Goal: Transaction & Acquisition: Purchase product/service

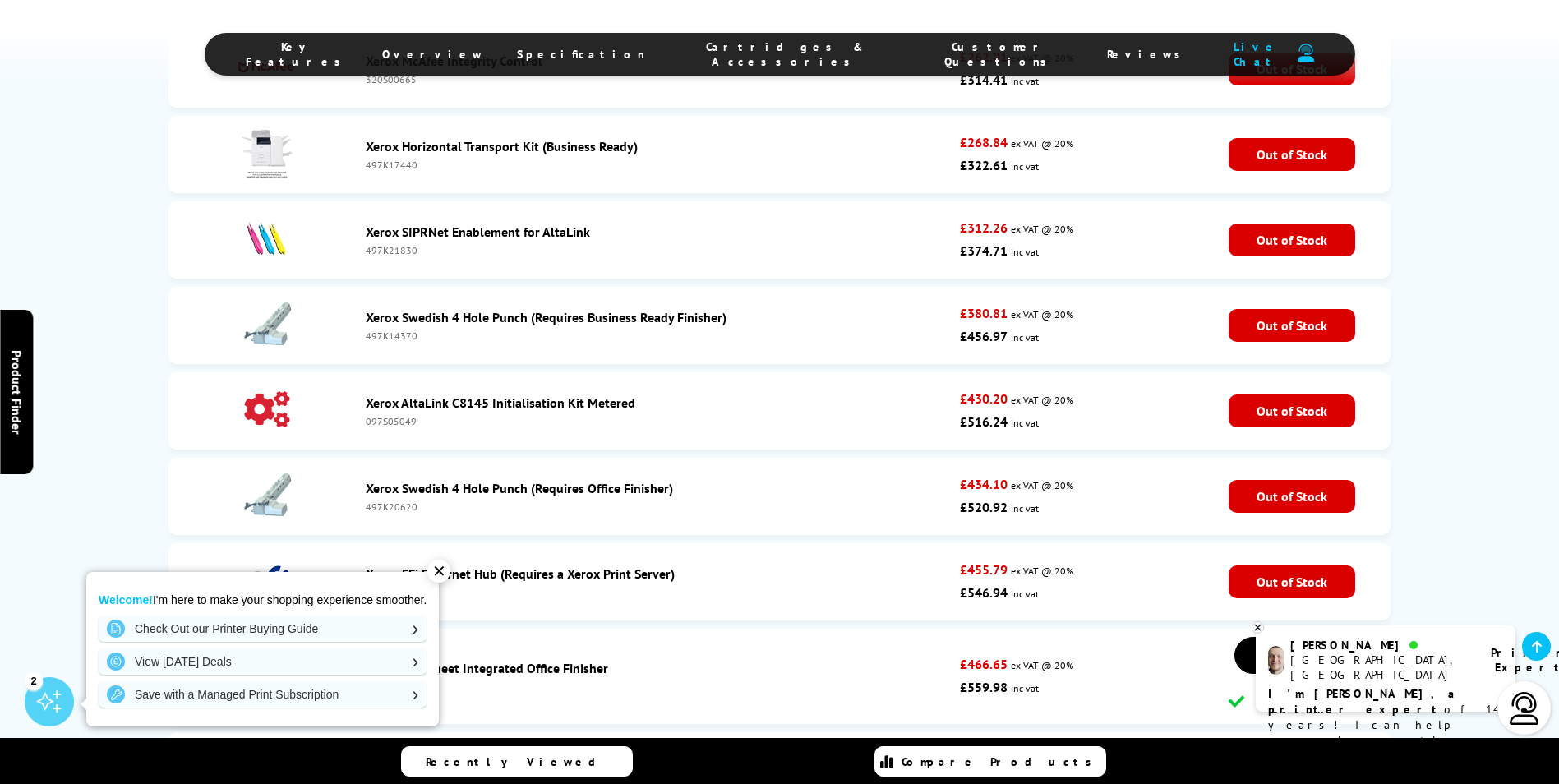
scroll to position [5061, 0]
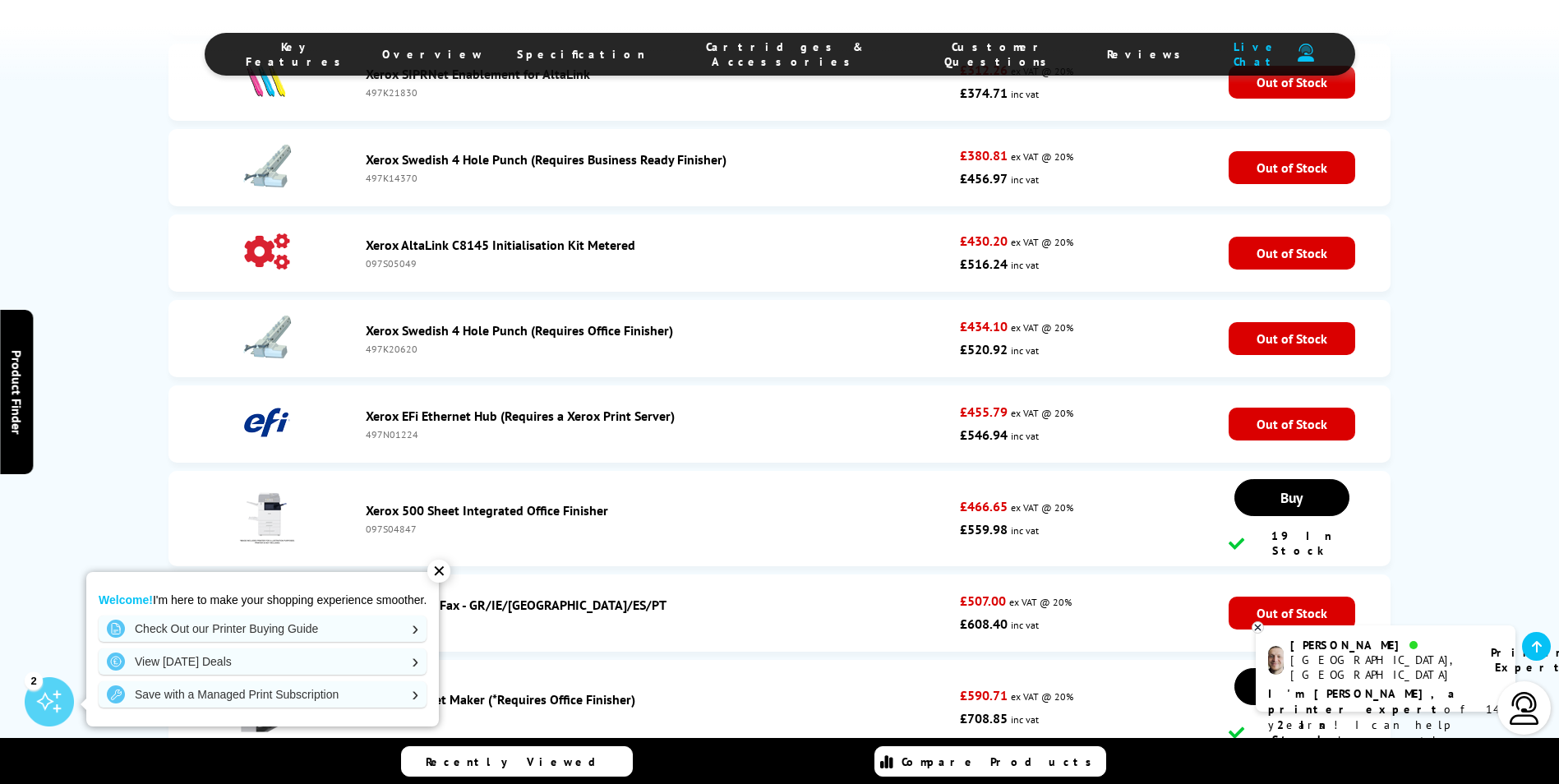
click at [450, 570] on div "✕" at bounding box center [438, 571] width 23 height 23
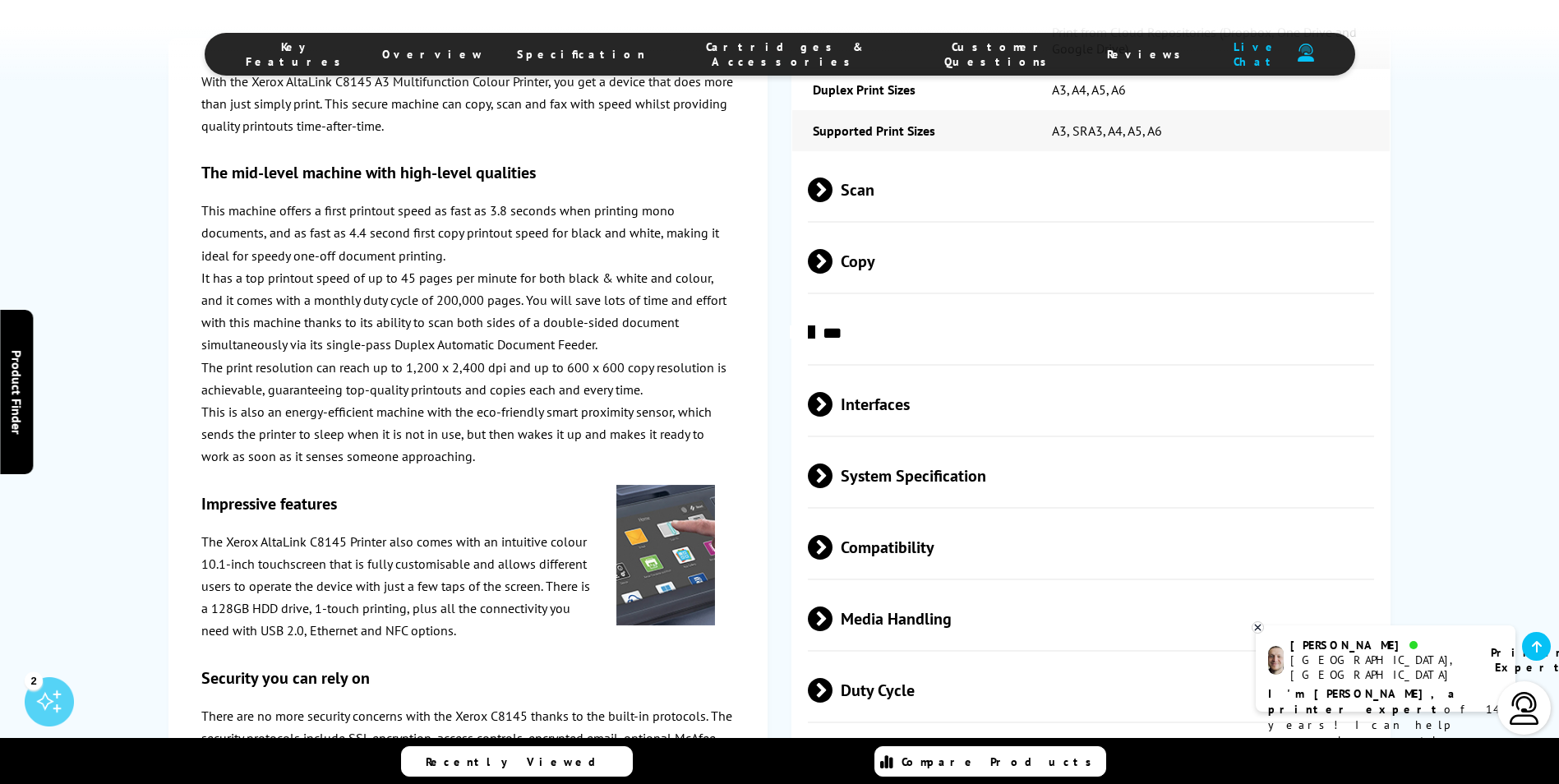
scroll to position [2186, 0]
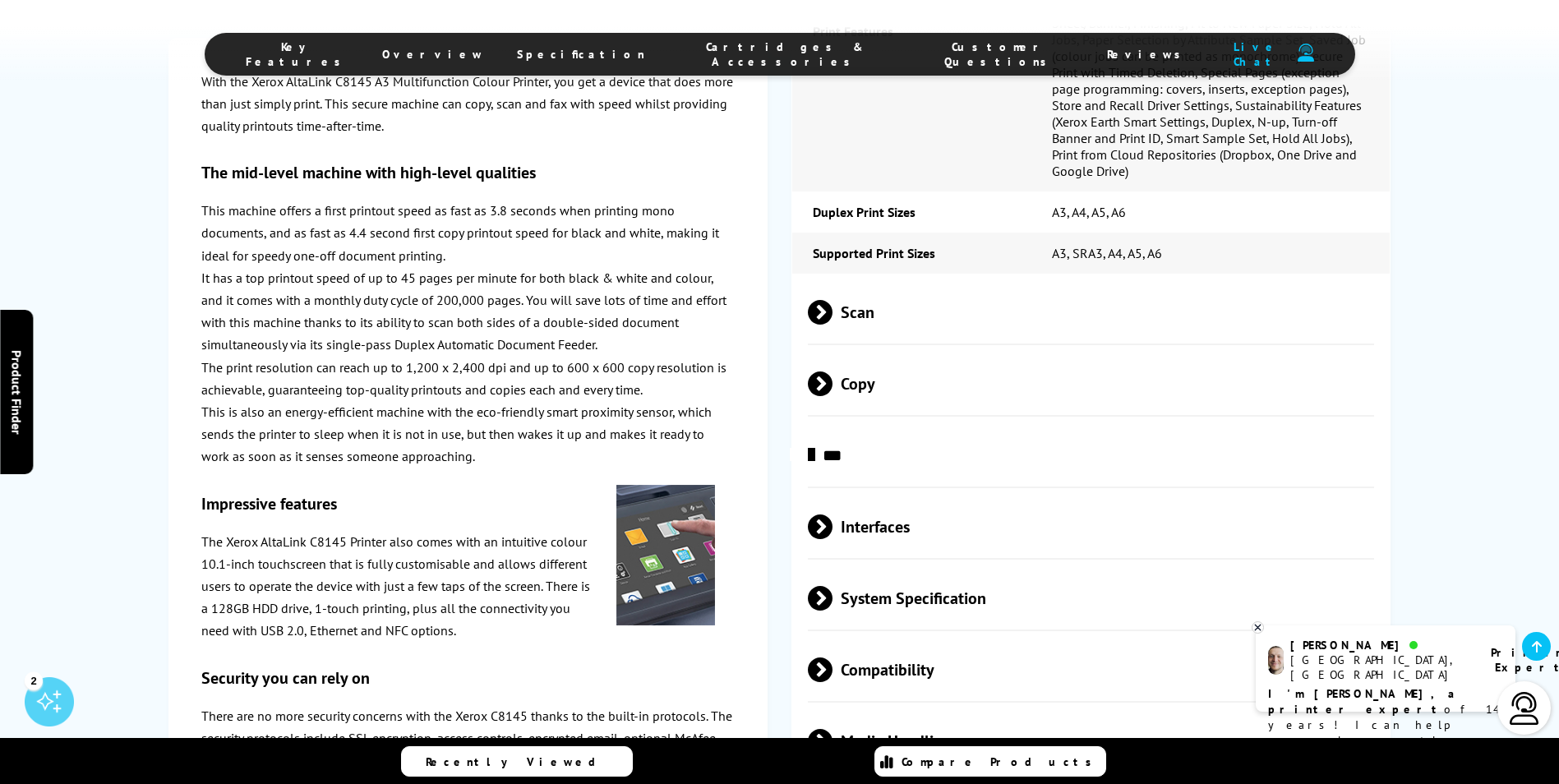
click at [751, 57] on span "Cartridges & Accessories" at bounding box center [785, 55] width 215 height 30
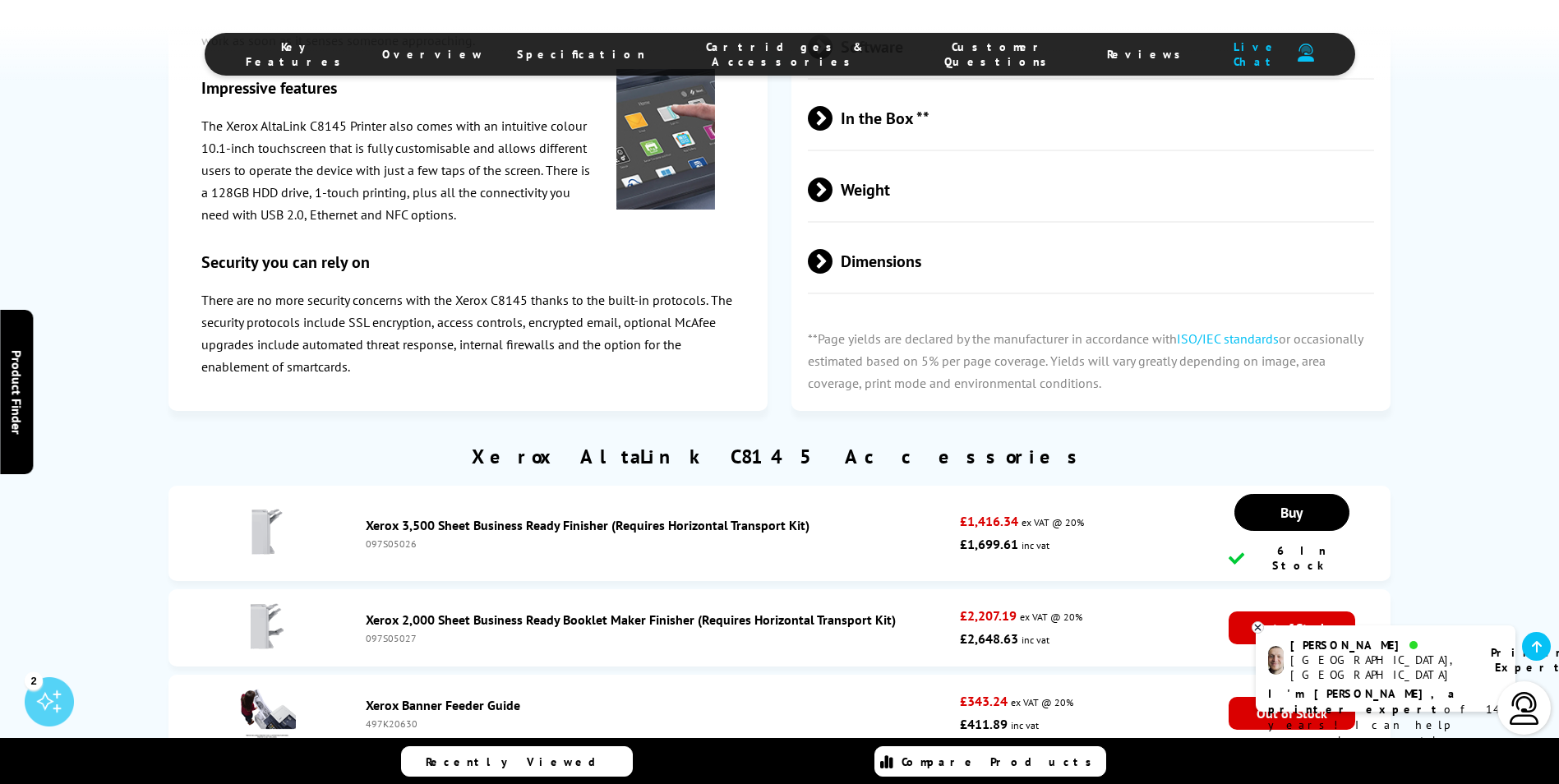
scroll to position [3403, 0]
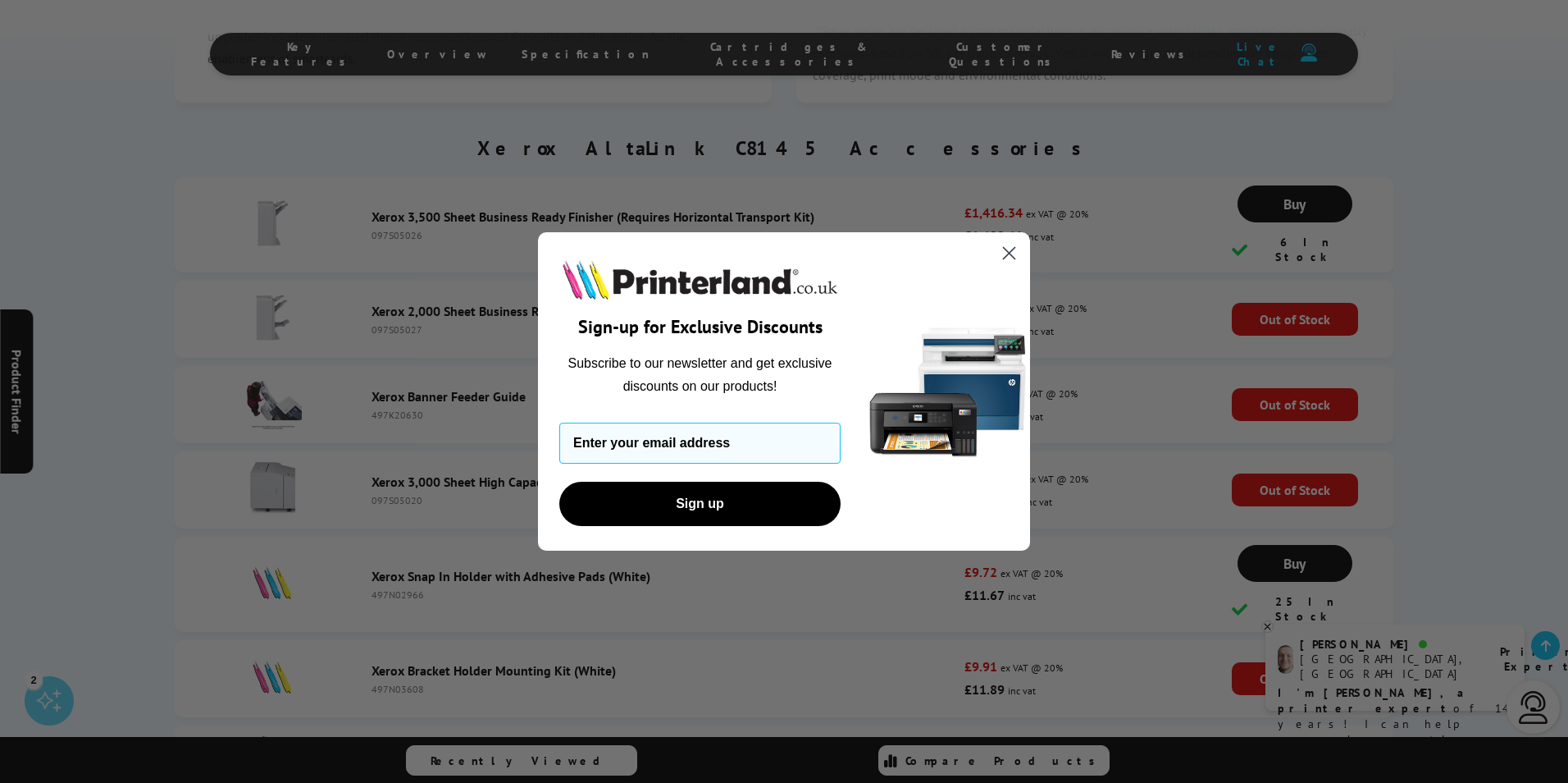
click at [1011, 255] on icon "Close dialog" at bounding box center [1010, 253] width 12 height 12
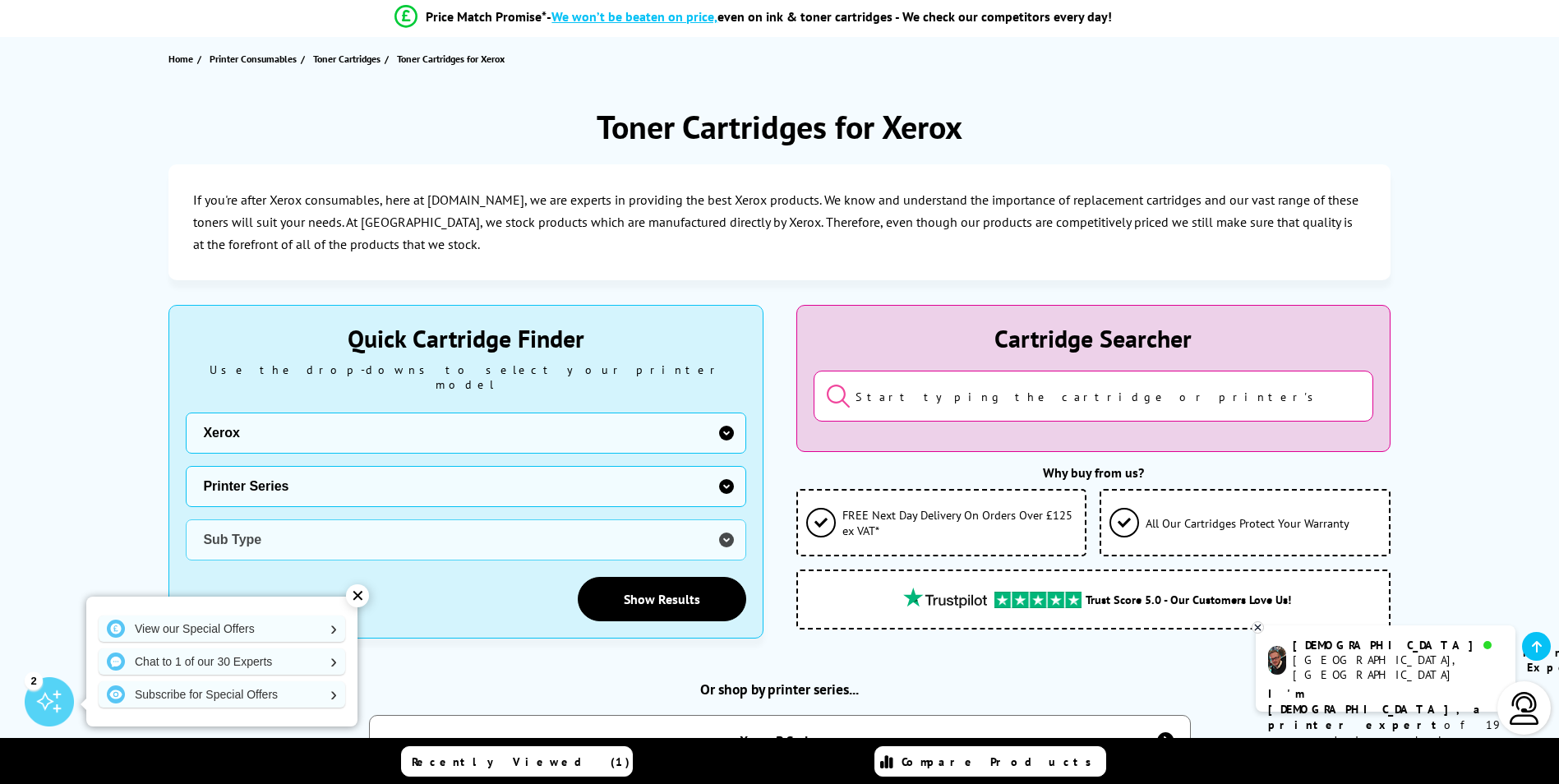
scroll to position [165, 0]
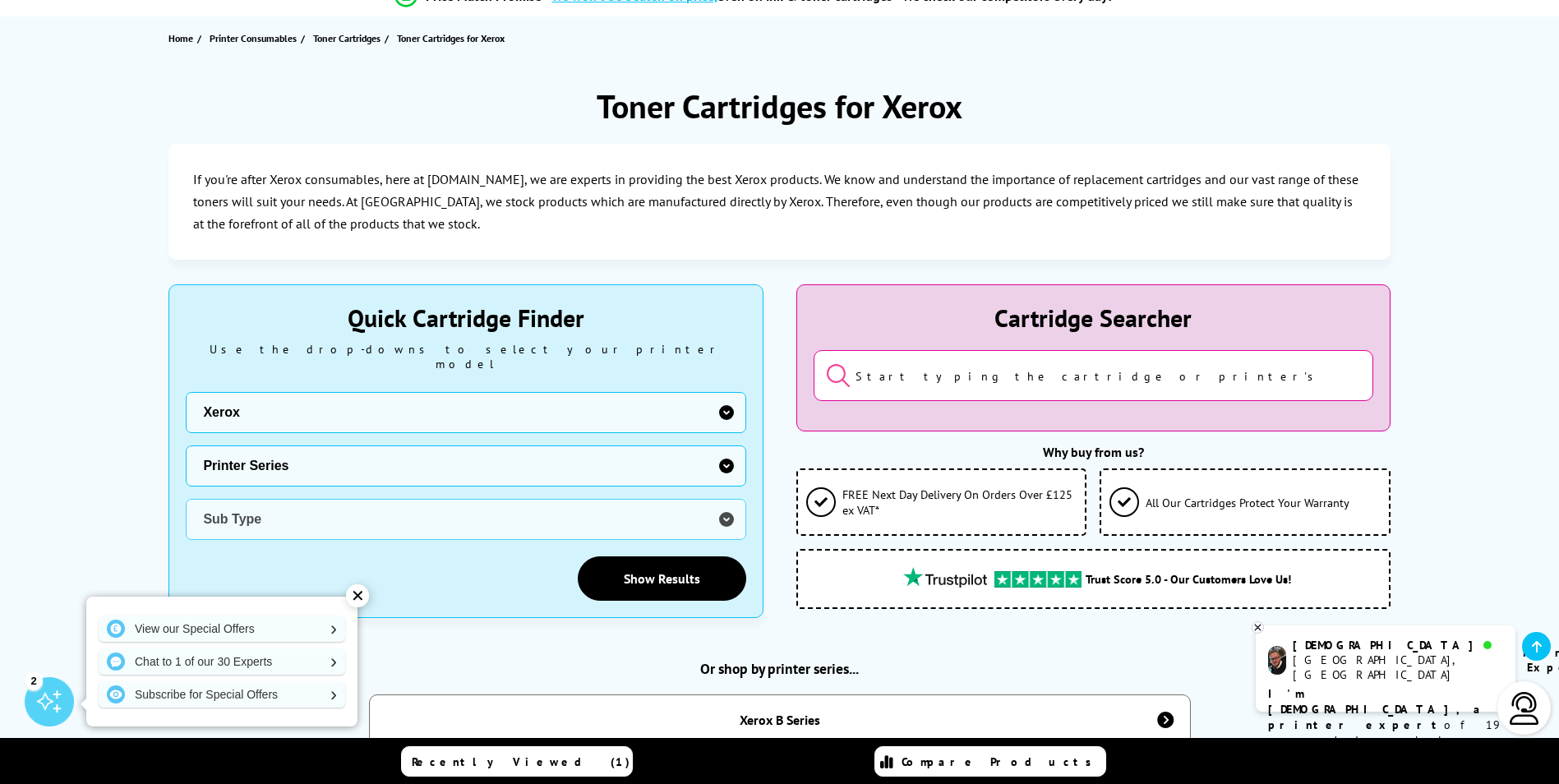
click at [727, 394] on select "Manufacturer Brother Canon Dell Dymo Epson HP Kodak Konica Minolta Kyocera Lexm…" at bounding box center [466, 412] width 560 height 41
click at [186, 392] on select "Manufacturer Brother Canon Dell Dymo Epson HP Kodak Konica Minolta Kyocera Lexm…" at bounding box center [466, 412] width 560 height 41
click at [729, 446] on select "Printer Series B Series C Series Phaser Series VersaLink Series WorkCentre Seri…" at bounding box center [466, 465] width 560 height 41
select select "33384"
click at [186, 446] on select "Printer Series B Series C Series Phaser Series VersaLink Series WorkCentre Seri…" at bounding box center [466, 465] width 560 height 41
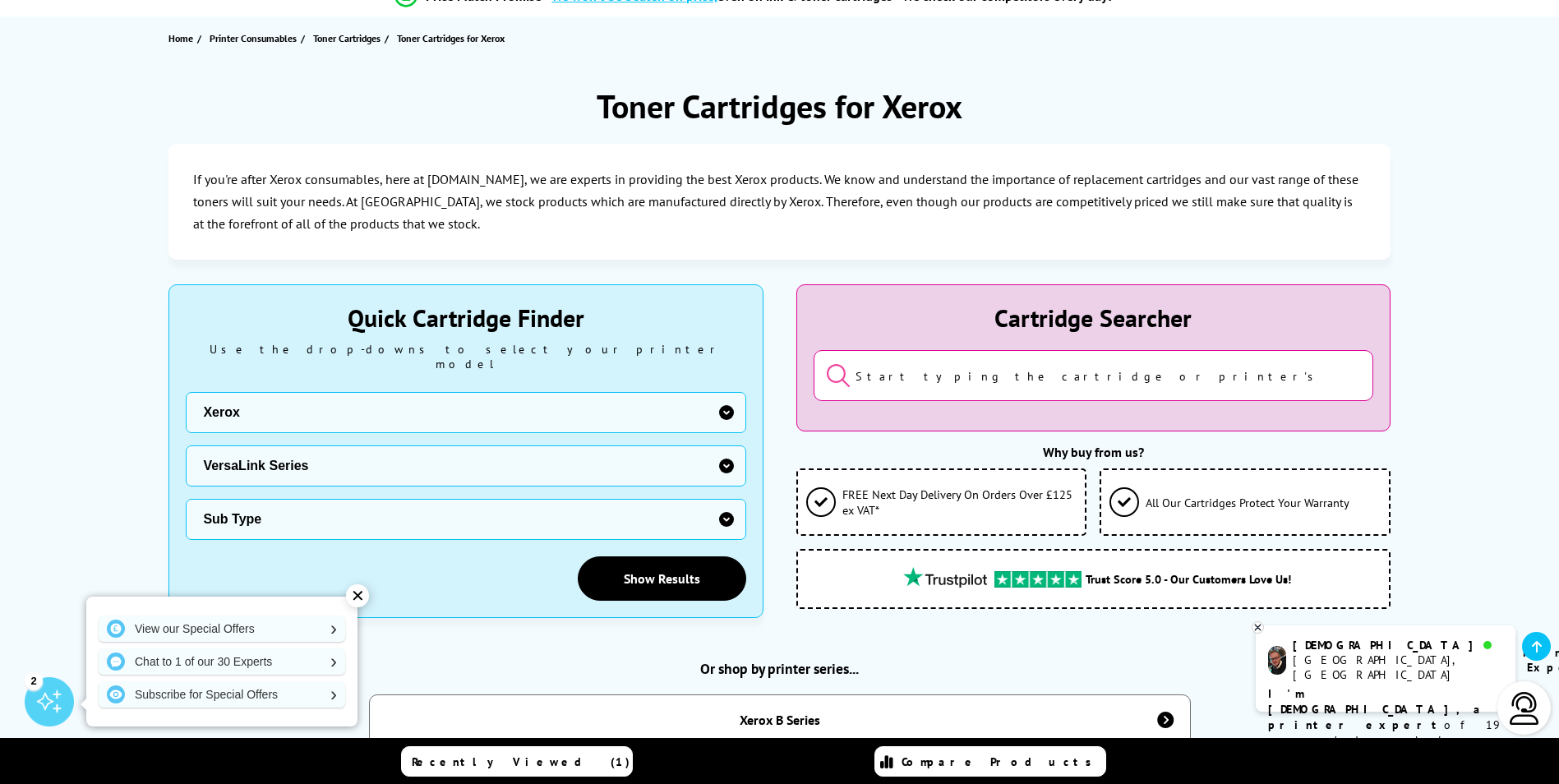
click at [727, 499] on select "Sub Type Xerox VersaLink B400 Xerox VersaLink B405 Xerox VersaLink B415 Xerox V…" at bounding box center [466, 518] width 560 height 41
click at [725, 451] on select "Printer Series B Series C Series Phaser Series VersaLink Series WorkCentre Seri…" at bounding box center [466, 465] width 560 height 41
click at [186, 446] on select "Printer Series B Series C Series Phaser Series VersaLink Series WorkCentre Seri…" at bounding box center [466, 465] width 560 height 41
click at [727, 502] on select "Sub Type Xerox VersaLink B400 Xerox VersaLink B405 Xerox VersaLink B415 Xerox V…" at bounding box center [466, 518] width 560 height 41
select select "34793"
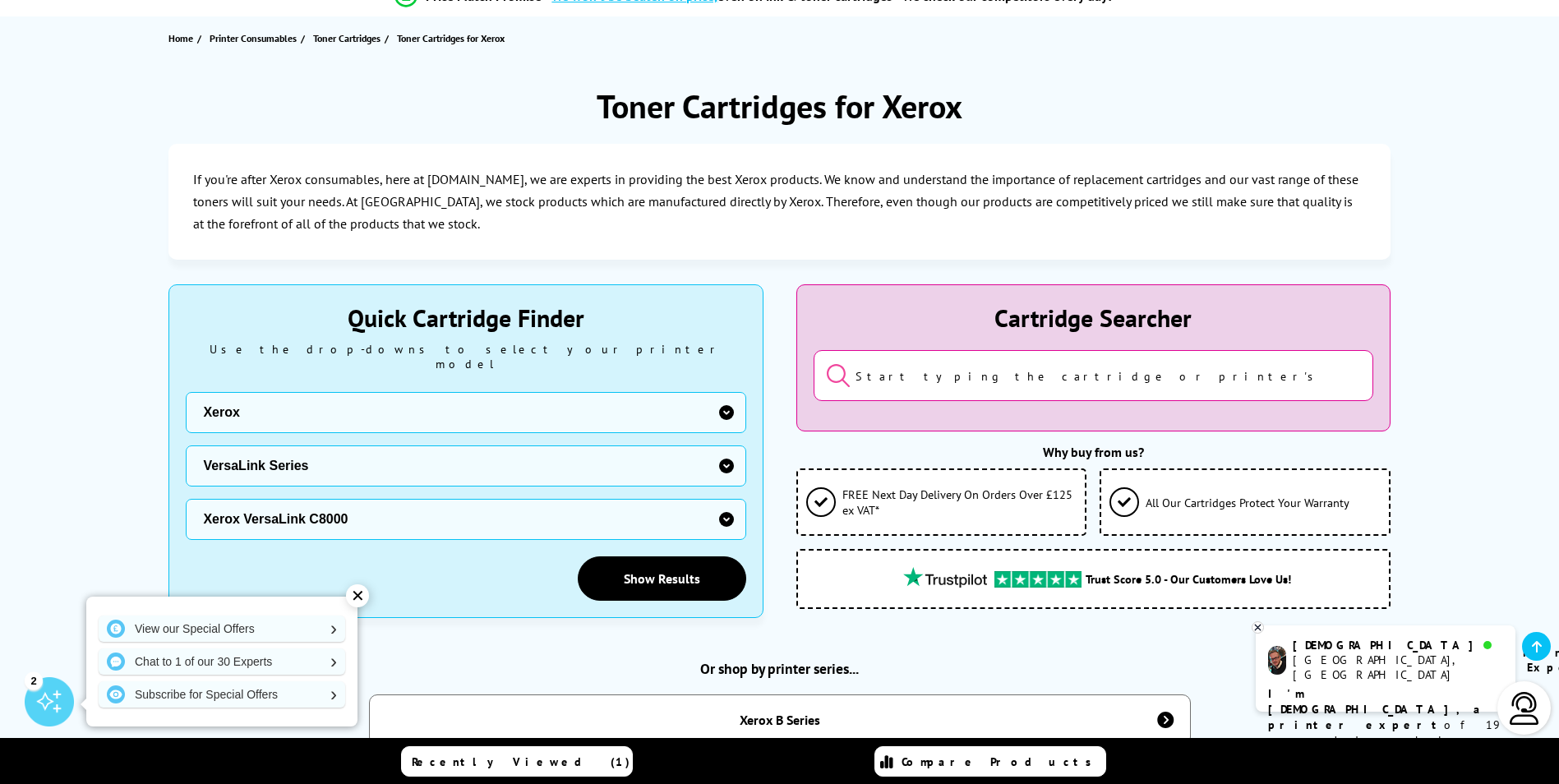
click at [186, 498] on select "Sub Type Xerox VersaLink B400 Xerox VersaLink B405 Xerox VersaLink B415 Xerox V…" at bounding box center [466, 518] width 560 height 41
click at [731, 451] on select "Printer Series B Series C Series Phaser Series VersaLink Series WorkCentre Seri…" at bounding box center [466, 465] width 560 height 41
click at [186, 446] on select "Printer Series B Series C Series Phaser Series VersaLink Series WorkCentre Seri…" at bounding box center [466, 465] width 560 height 41
click at [723, 505] on select "Sub Type Xerox C230 Xerox C235 Xerox C310 Xerox C315 Xerox C320 Xerox C325 Xero…" at bounding box center [466, 518] width 560 height 41
click at [723, 446] on select "Printer Series B Series C Series Phaser Series VersaLink Series WorkCentre Seri…" at bounding box center [466, 465] width 560 height 41
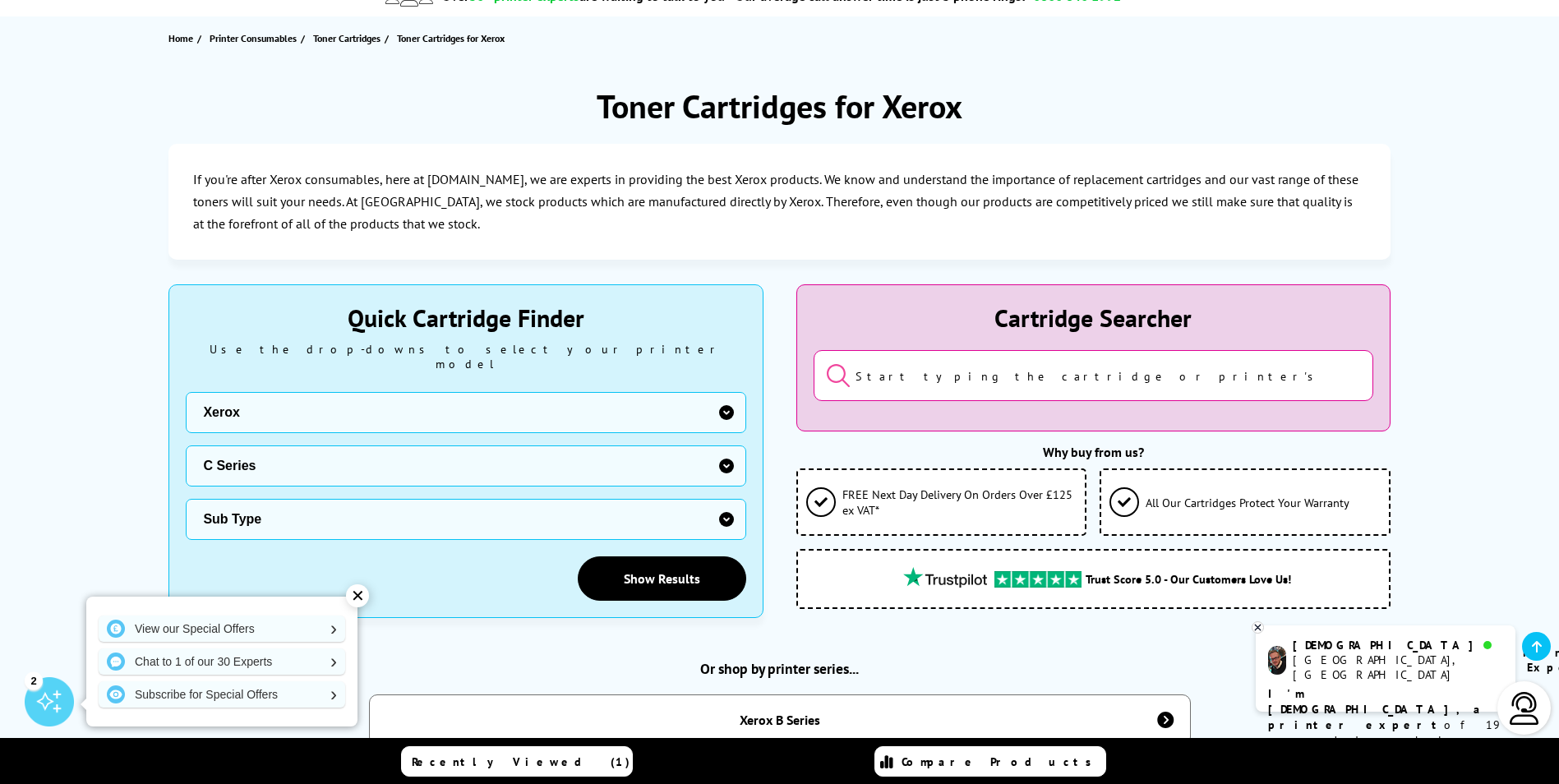
select select "33384"
click at [186, 446] on select "Printer Series B Series C Series Phaser Series VersaLink Series WorkCentre Seri…" at bounding box center [466, 465] width 560 height 41
click at [723, 505] on select "Sub Type Xerox VersaLink B400 Xerox VersaLink B405 Xerox VersaLink B415 Xerox V…" at bounding box center [466, 518] width 560 height 41
select select "34793"
click at [186, 498] on select "Sub Type Xerox VersaLink B400 Xerox VersaLink B405 Xerox VersaLink B415 Xerox V…" at bounding box center [466, 518] width 560 height 41
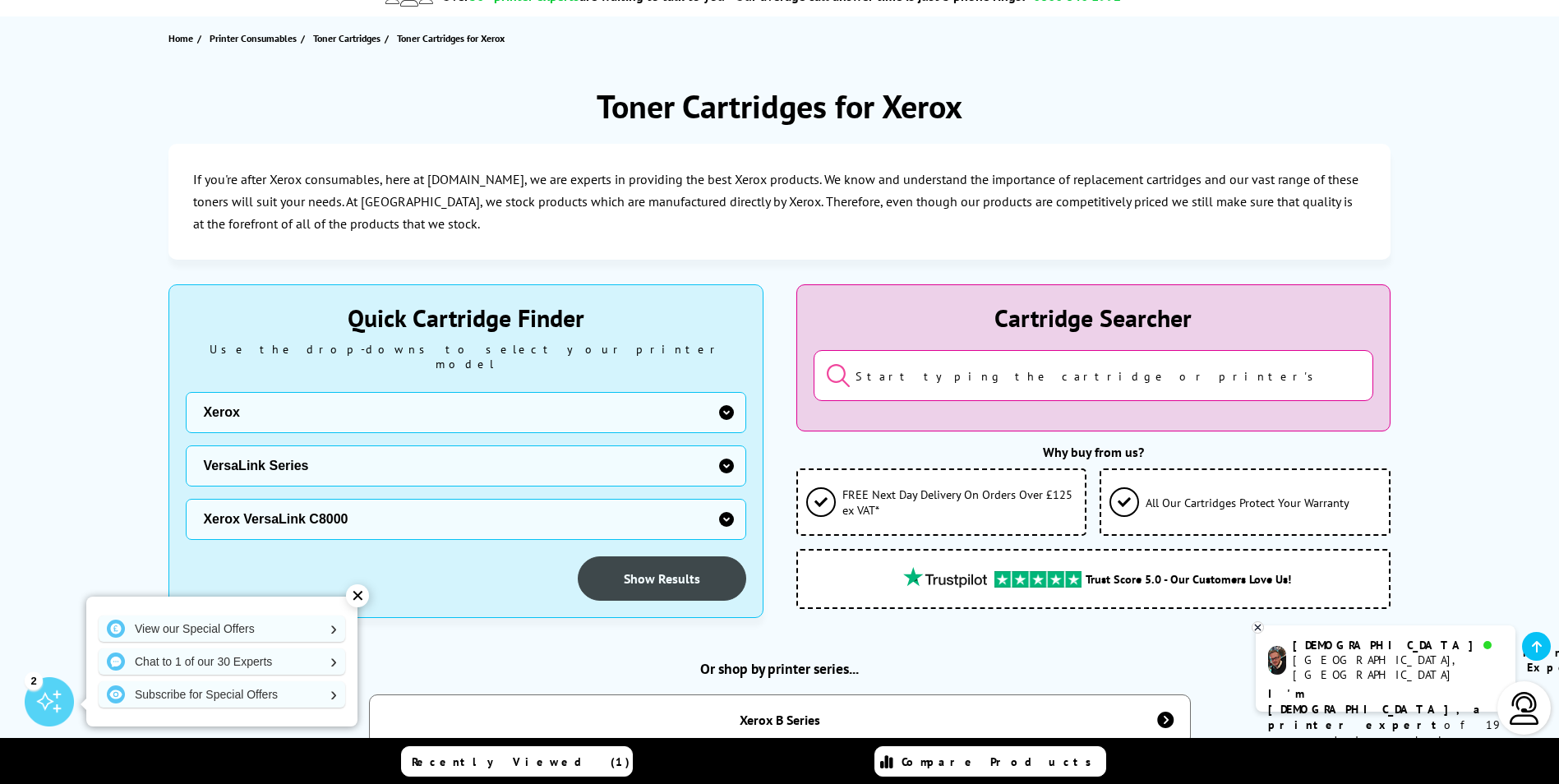
click at [641, 574] on link "Show Results" at bounding box center [662, 578] width 169 height 45
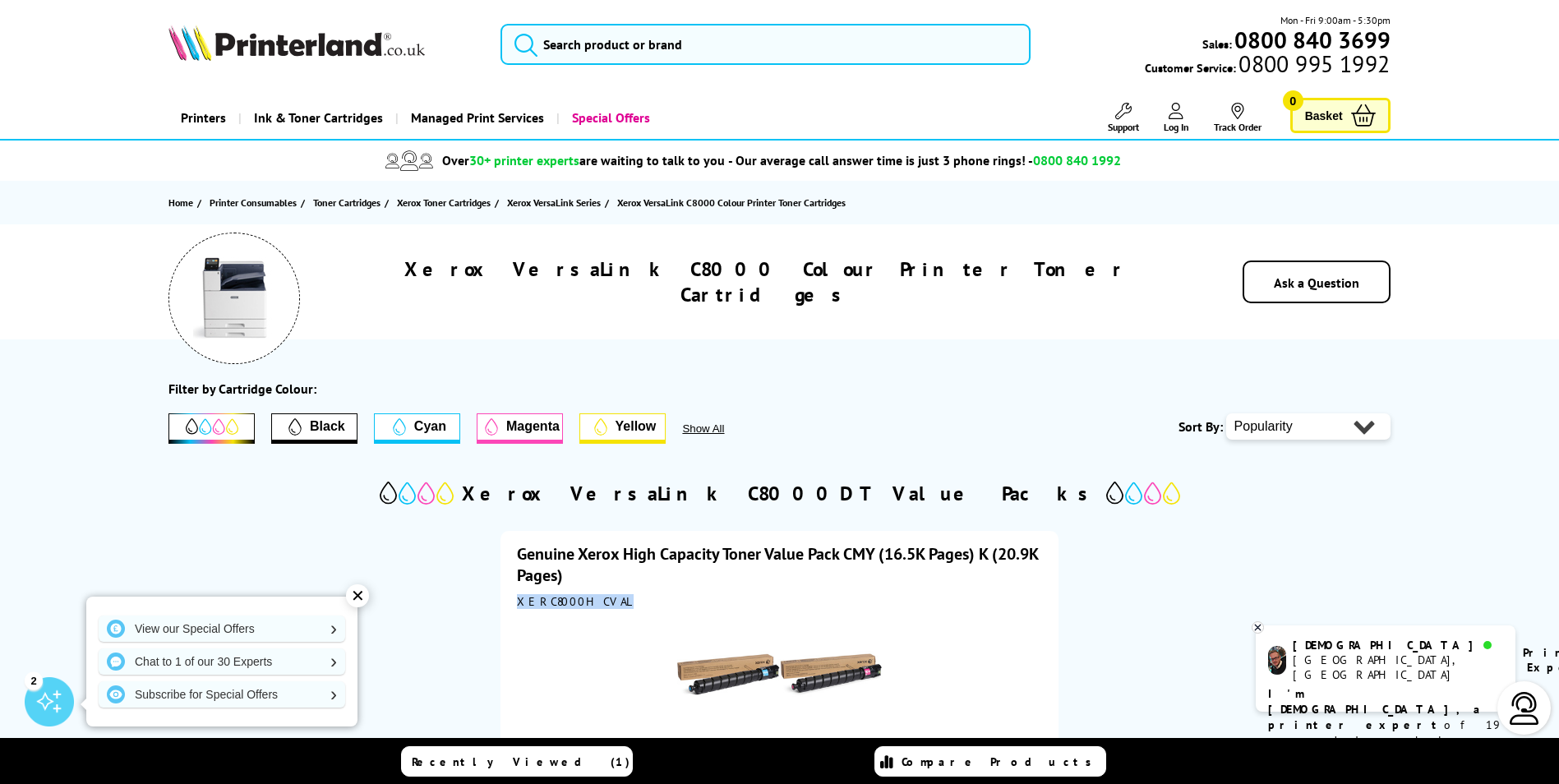
drag, startPoint x: 519, startPoint y: 597, endPoint x: 605, endPoint y: 603, distance: 86.2
click at [605, 603] on div "XERC8000HCVAL" at bounding box center [780, 600] width 524 height 15
drag, startPoint x: 605, startPoint y: 603, endPoint x: 589, endPoint y: 604, distance: 16.0
copy div "XERC8000HCVAL"
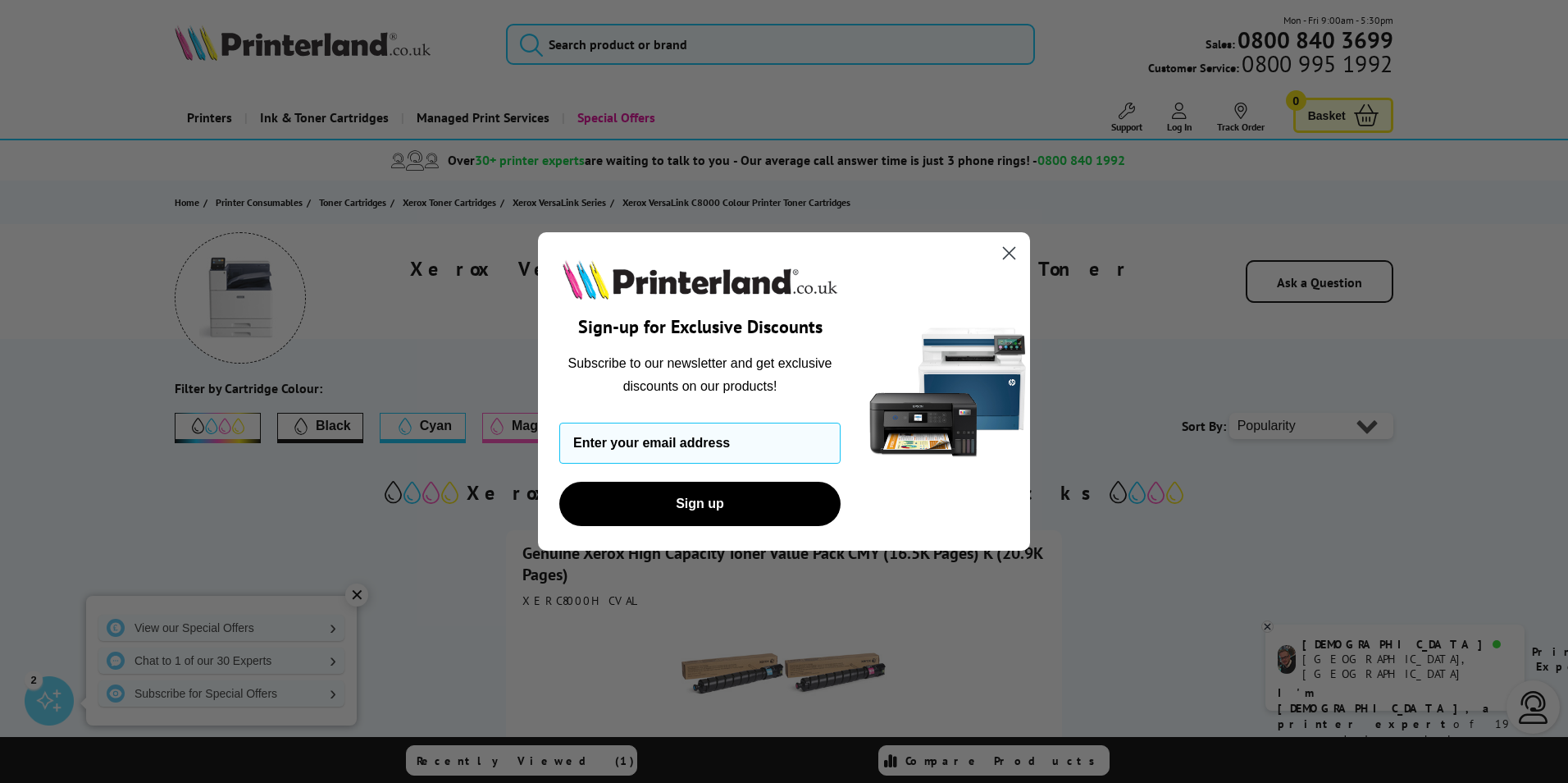
click at [1002, 255] on circle "Close dialog" at bounding box center [1009, 253] width 27 height 27
